Goal: Information Seeking & Learning: Learn about a topic

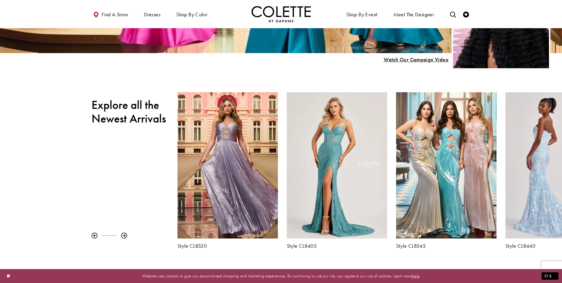
scroll to position [207, 0]
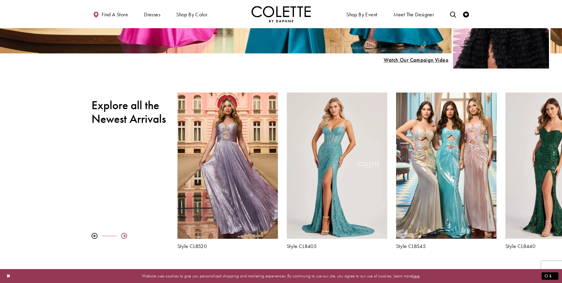
click at [125, 234] on div at bounding box center [124, 236] width 6 height 6
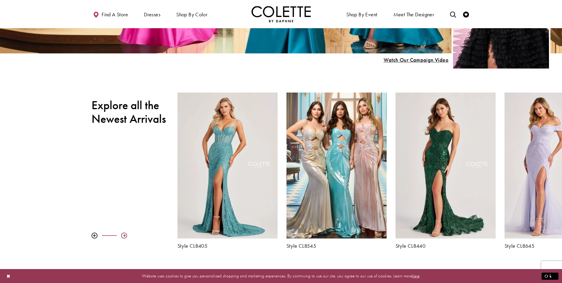
click at [125, 234] on div at bounding box center [124, 235] width 6 height 6
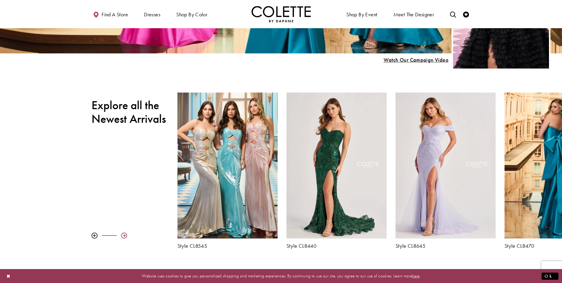
click at [125, 234] on div at bounding box center [124, 235] width 6 height 6
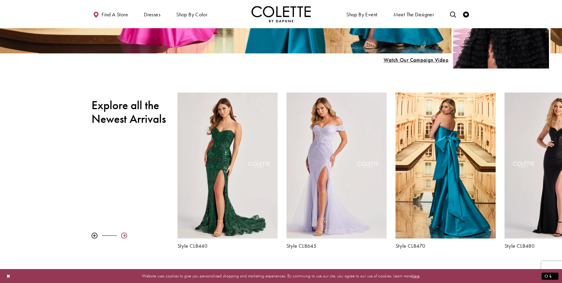
click at [125, 234] on div at bounding box center [124, 235] width 6 height 6
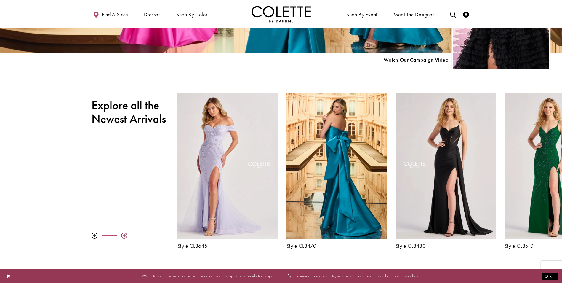
click at [126, 236] on div at bounding box center [124, 235] width 6 height 6
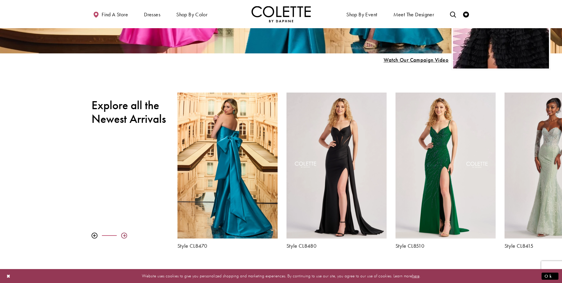
click at [122, 234] on div at bounding box center [124, 235] width 6 height 6
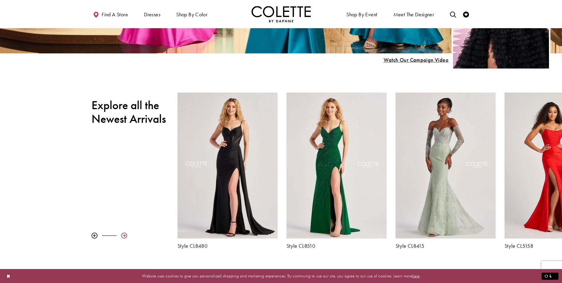
click at [122, 234] on div at bounding box center [124, 235] width 6 height 6
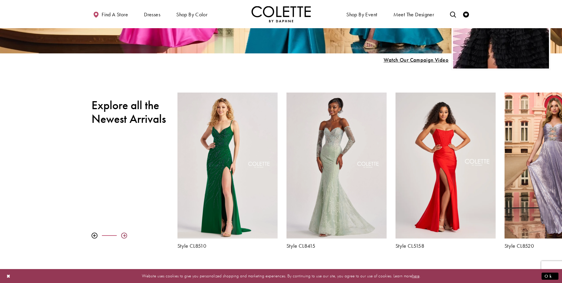
click at [124, 236] on div at bounding box center [124, 235] width 6 height 6
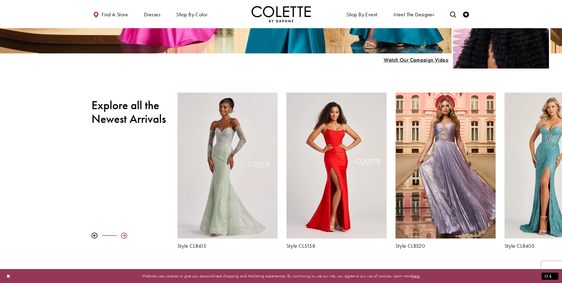
click at [124, 236] on div at bounding box center [124, 235] width 6 height 6
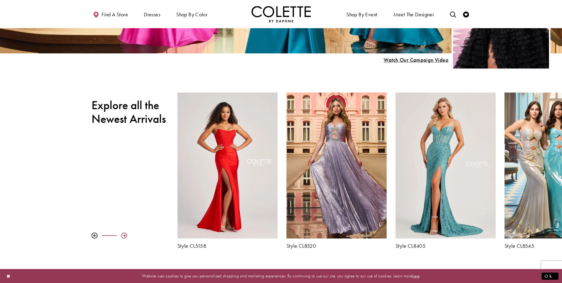
click at [124, 236] on div at bounding box center [124, 235] width 6 height 6
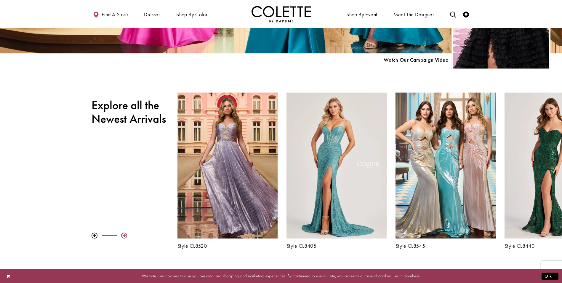
click at [124, 236] on div at bounding box center [124, 235] width 6 height 6
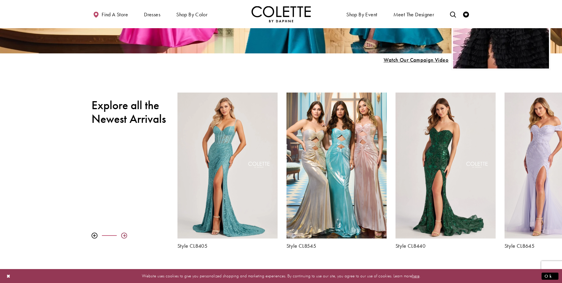
click at [124, 236] on div at bounding box center [124, 235] width 6 height 6
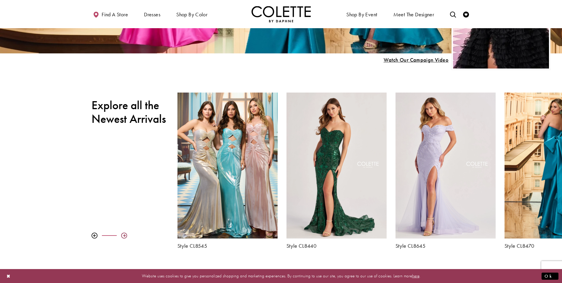
click at [124, 236] on div at bounding box center [124, 235] width 6 height 6
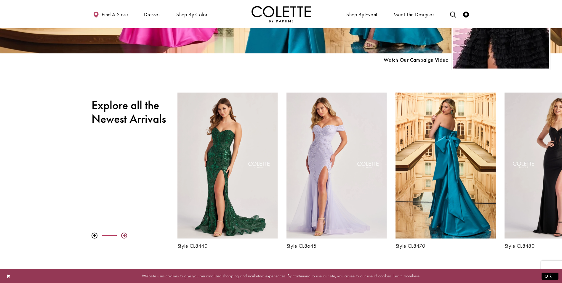
click at [124, 236] on div at bounding box center [124, 235] width 6 height 6
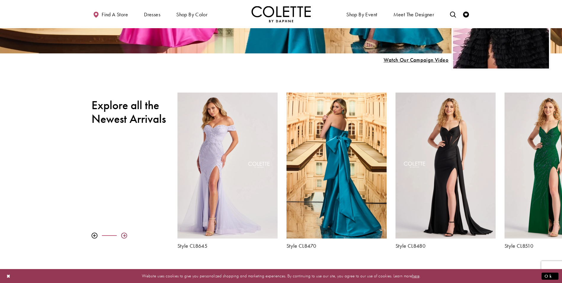
click at [124, 236] on div at bounding box center [124, 235] width 6 height 6
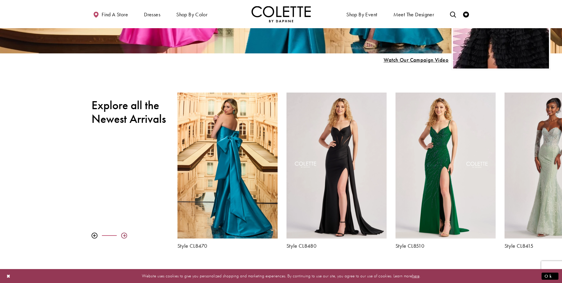
click at [124, 236] on div at bounding box center [124, 235] width 6 height 6
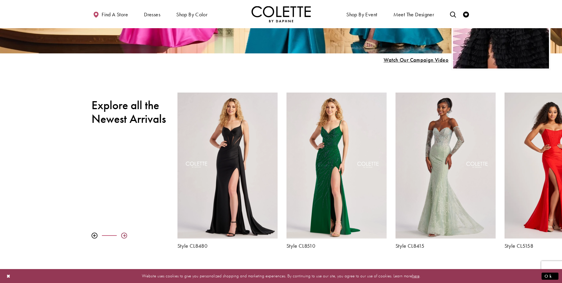
click at [124, 236] on div at bounding box center [124, 235] width 6 height 6
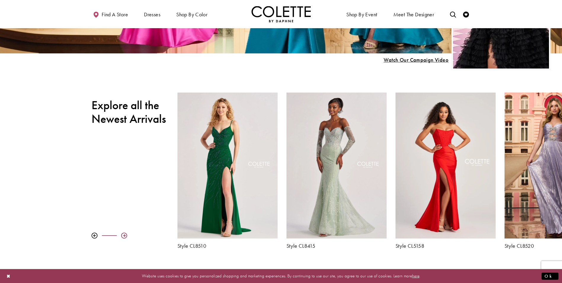
click at [124, 236] on div at bounding box center [124, 235] width 6 height 6
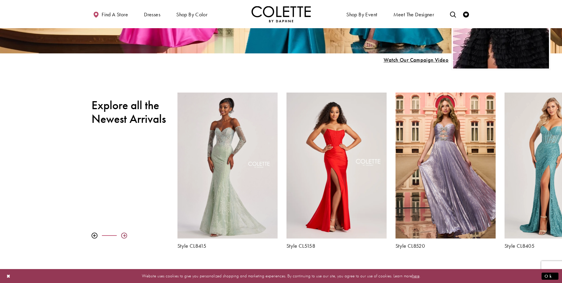
click at [124, 236] on div at bounding box center [124, 235] width 6 height 6
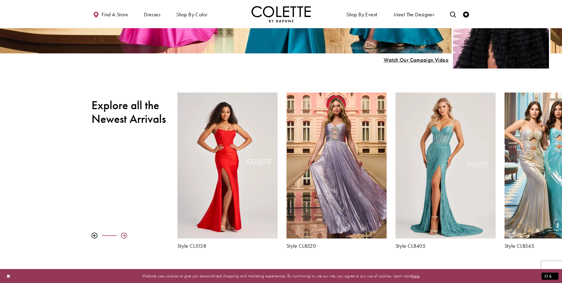
click at [124, 236] on div at bounding box center [124, 235] width 6 height 6
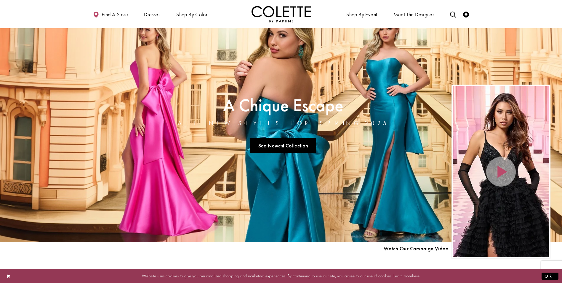
scroll to position [0, 0]
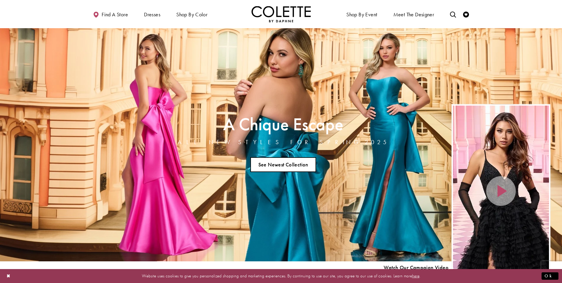
click at [291, 163] on link "See Newest Collection" at bounding box center [283, 164] width 66 height 15
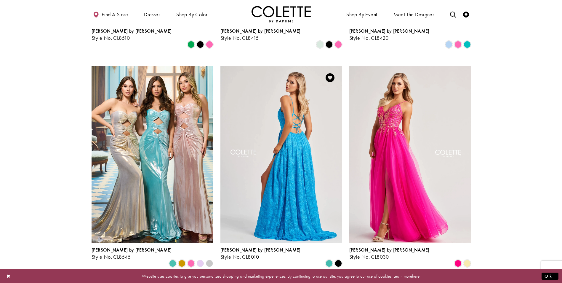
scroll to position [770, 0]
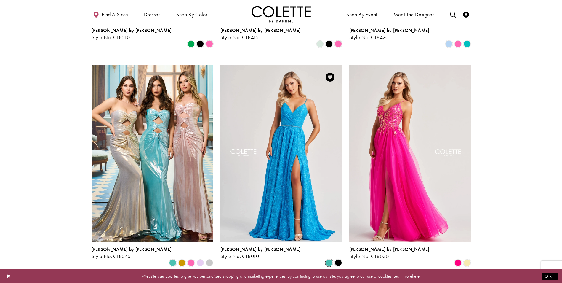
click at [330, 259] on span "Product List" at bounding box center [329, 262] width 7 height 7
click at [338, 259] on span "Product List" at bounding box center [338, 262] width 7 height 7
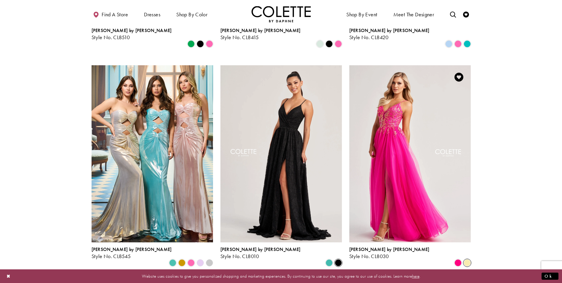
click at [464, 259] on span "Product List" at bounding box center [467, 262] width 7 height 7
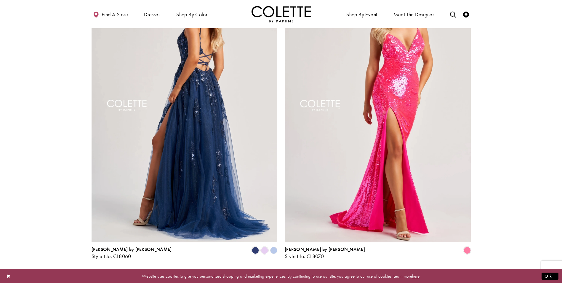
scroll to position [1096, 0]
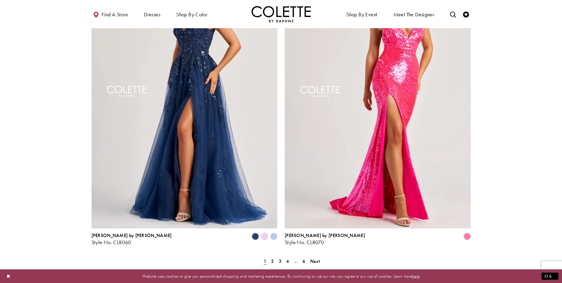
click at [272, 232] on polygon "Product List" at bounding box center [273, 236] width 9 height 9
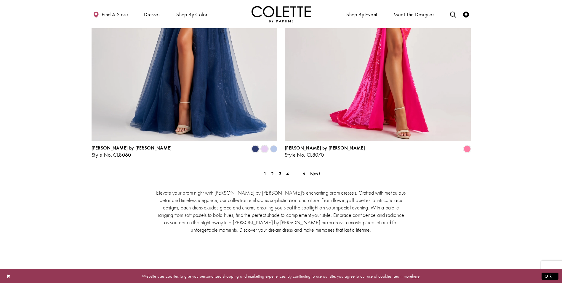
scroll to position [1214, 0]
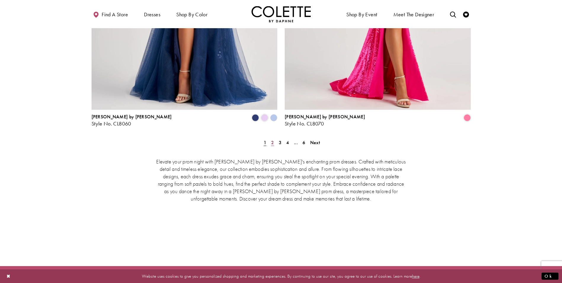
click at [273, 139] on span "2" at bounding box center [272, 142] width 3 height 6
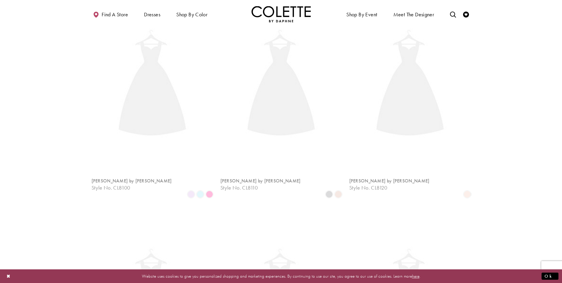
scroll to position [152, 0]
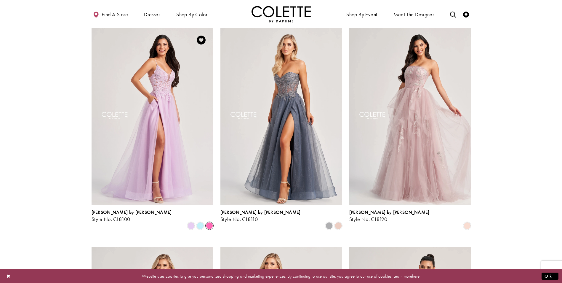
click at [207, 222] on span "Product List" at bounding box center [209, 225] width 7 height 7
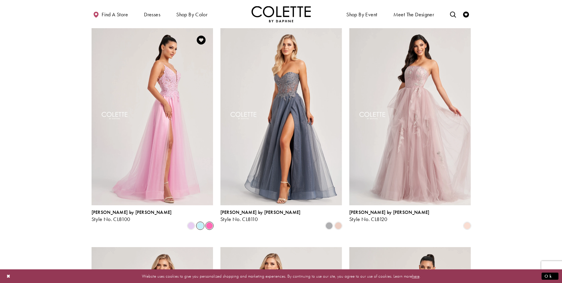
click at [199, 222] on span "Product List" at bounding box center [200, 225] width 7 height 7
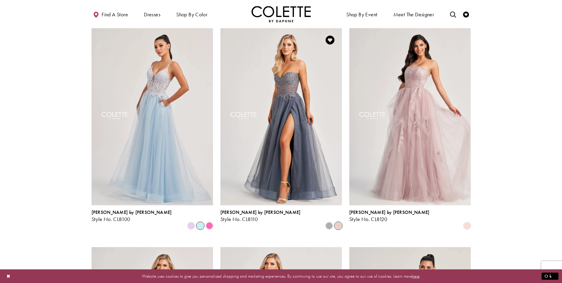
click at [336, 222] on span "Product List" at bounding box center [338, 225] width 7 height 7
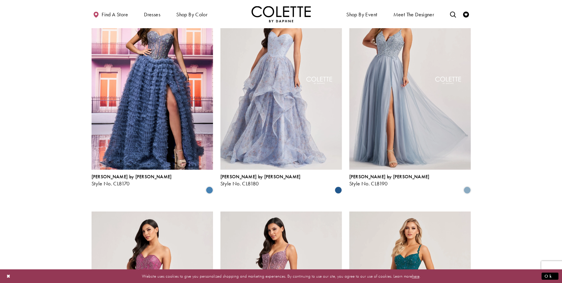
scroll to position [626, 0]
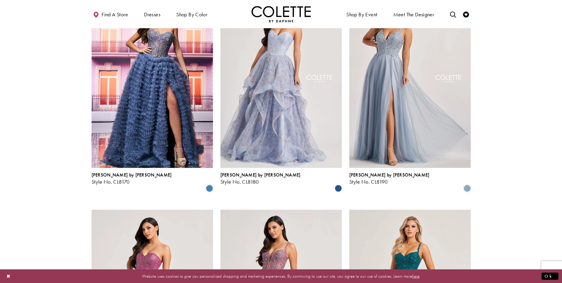
click at [336, 184] on polygon "Product List" at bounding box center [338, 188] width 9 height 9
click at [338, 184] on polygon "Product List" at bounding box center [338, 188] width 9 height 9
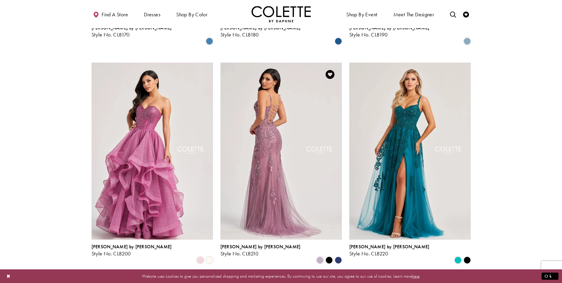
scroll to position [774, 0]
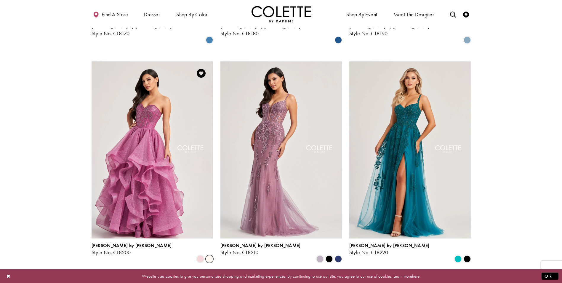
click at [208, 255] on span "Product List" at bounding box center [209, 258] width 7 height 7
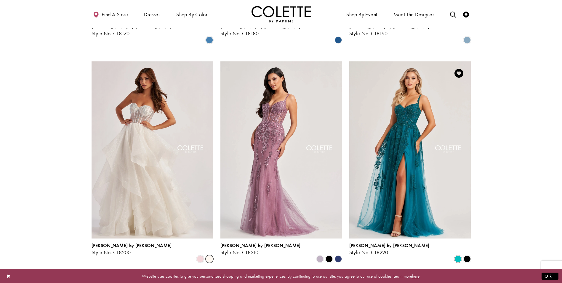
click at [460, 255] on span "Product List" at bounding box center [457, 258] width 7 height 7
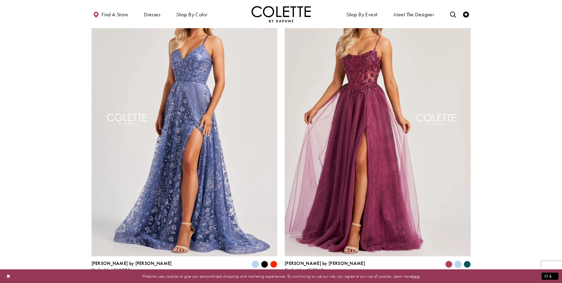
scroll to position [1070, 0]
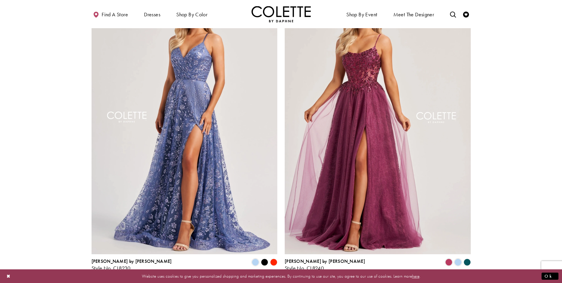
click at [467, 257] on polygon "Product List" at bounding box center [466, 261] width 9 height 9
click at [469, 257] on polygon "Product List" at bounding box center [466, 261] width 9 height 9
click at [457, 258] on span "Product List" at bounding box center [457, 261] width 7 height 7
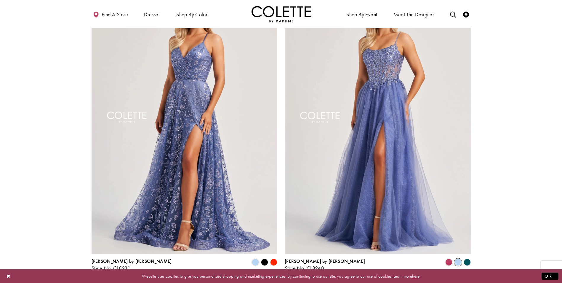
click at [273, 257] on polygon "Product List" at bounding box center [273, 261] width 9 height 9
click at [266, 257] on polygon "Product List" at bounding box center [264, 261] width 9 height 9
click at [257, 258] on span "Product List" at bounding box center [255, 261] width 7 height 7
click at [265, 257] on polygon "Product List" at bounding box center [264, 261] width 9 height 9
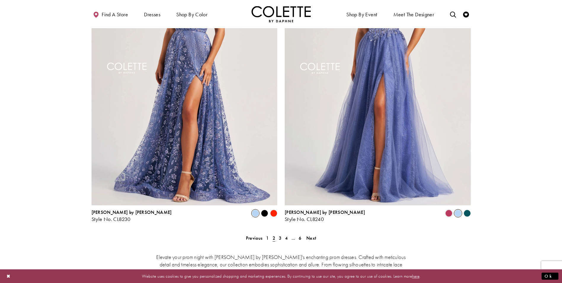
scroll to position [1129, 0]
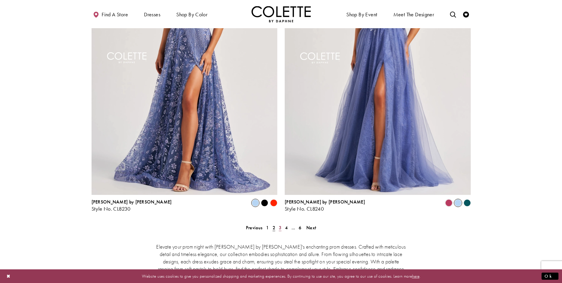
click at [282, 223] on link "3" at bounding box center [280, 227] width 6 height 9
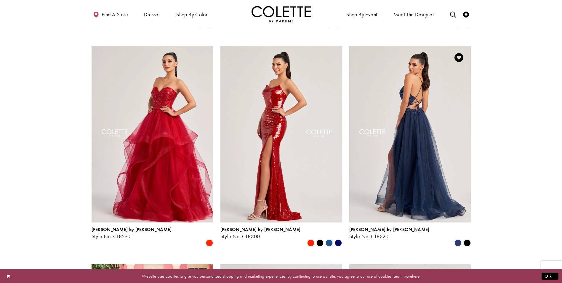
scroll to position [330, 0]
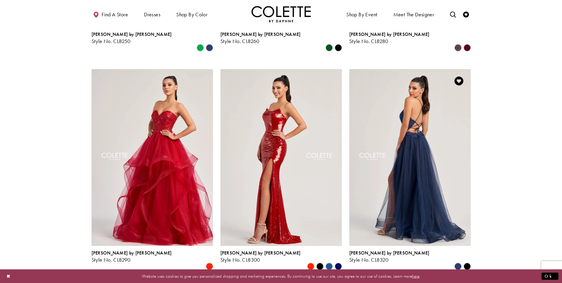
click at [435, 176] on img "Visit Colette by Daphne Style No. CL8320 Page" at bounding box center [409, 157] width 121 height 177
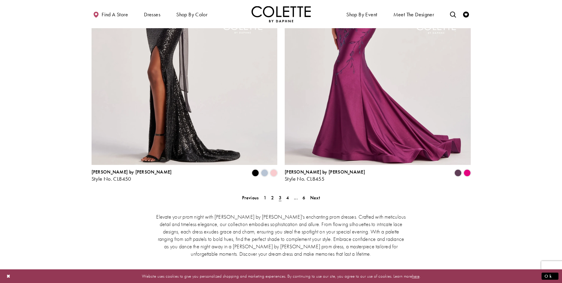
scroll to position [1218, 0]
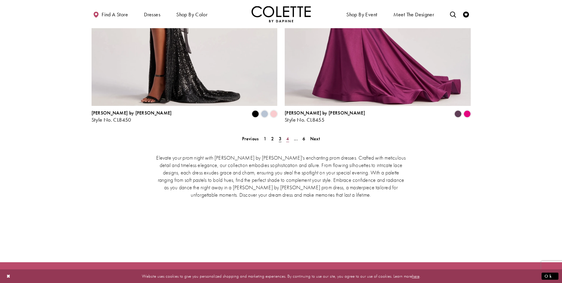
click at [286, 134] on link "4" at bounding box center [287, 138] width 6 height 9
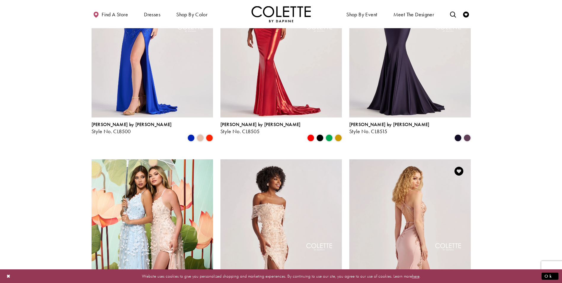
scroll to position [626, 0]
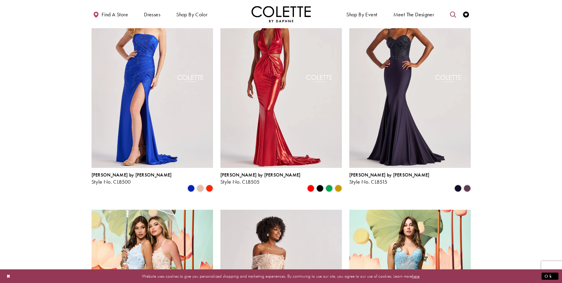
click at [455, 14] on icon "Toggle search" at bounding box center [453, 15] width 6 height 6
click at [426, 16] on input "Search" at bounding box center [422, 14] width 71 height 9
